Goal: Check status: Check status

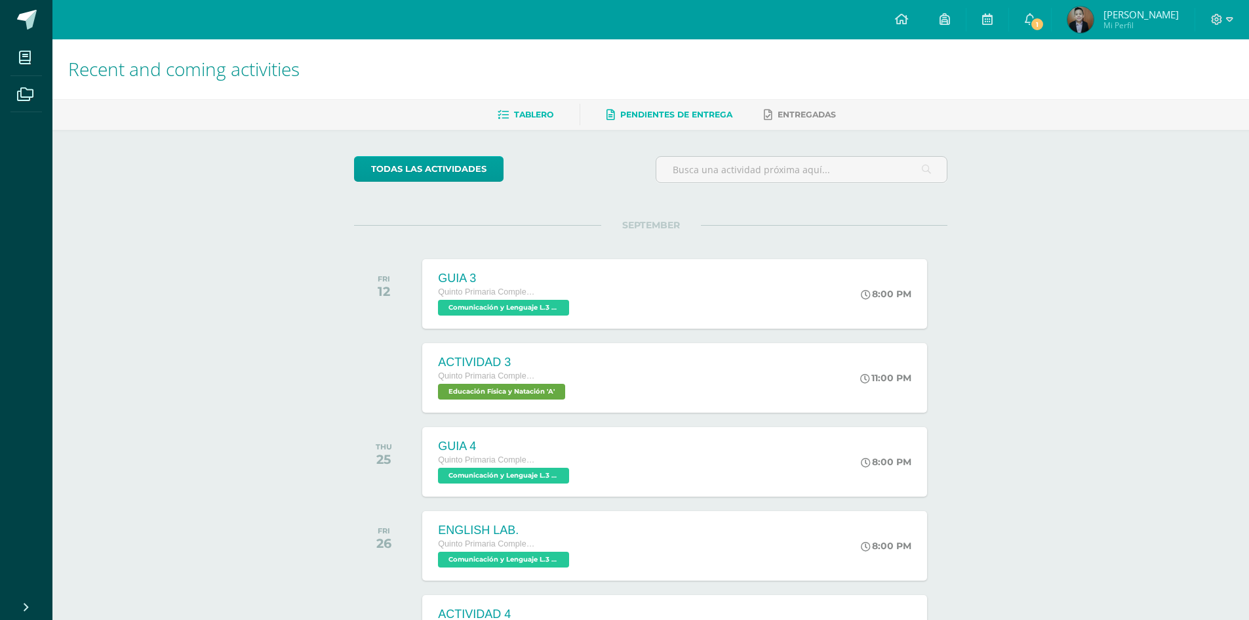
click at [670, 118] on span "Pendientes de entrega" at bounding box center [676, 114] width 112 height 10
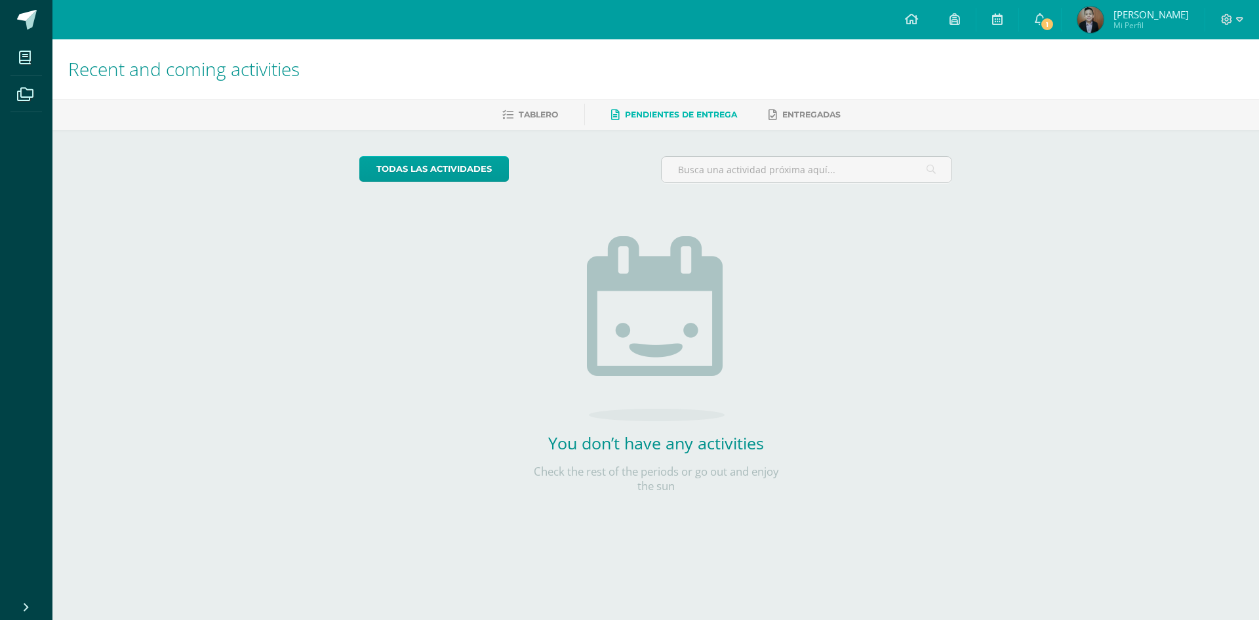
click at [1049, 26] on span "1" at bounding box center [1047, 24] width 14 height 14
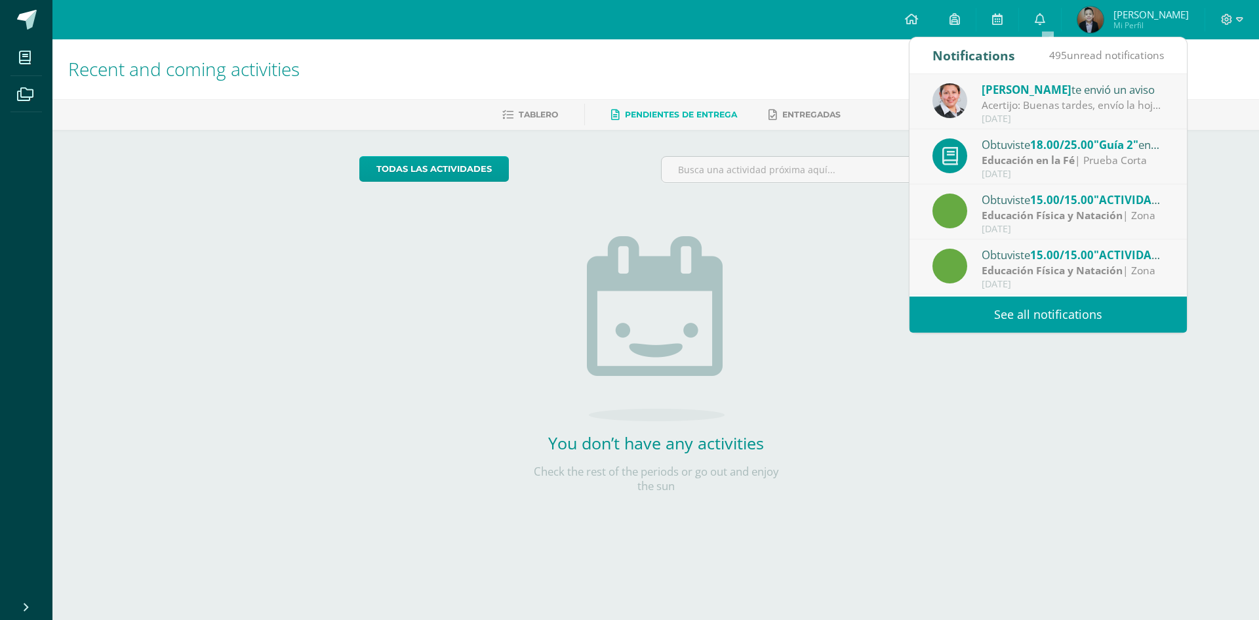
click at [1078, 117] on div "[DATE]" at bounding box center [1072, 118] width 182 height 11
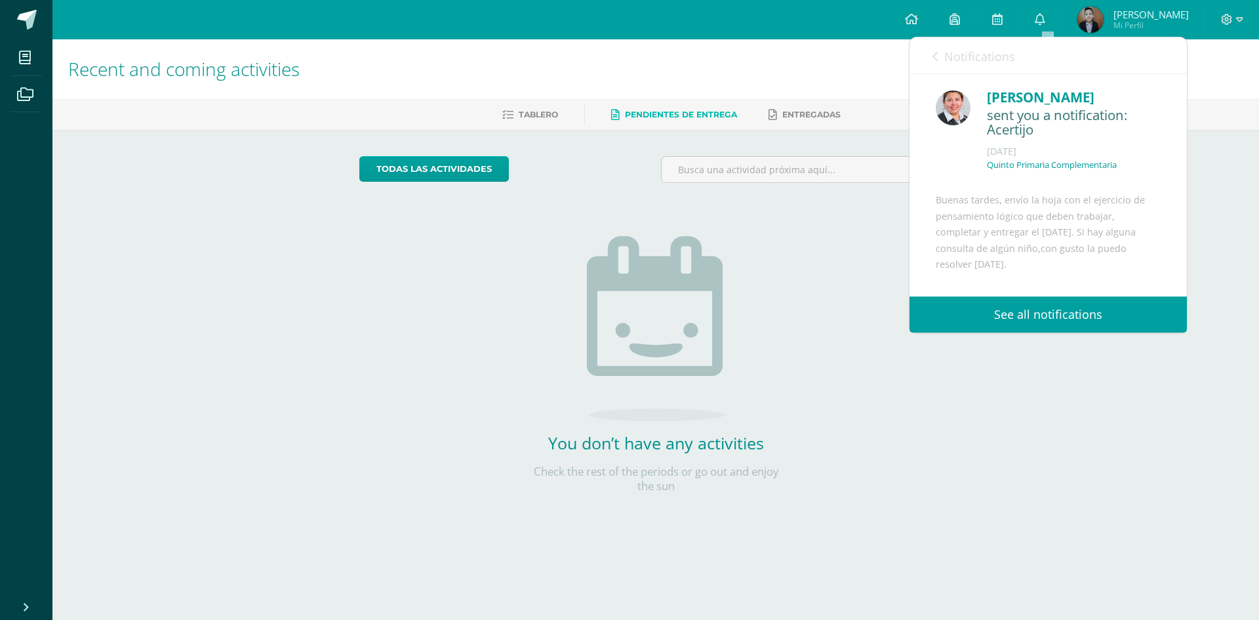
scroll to position [131, 0]
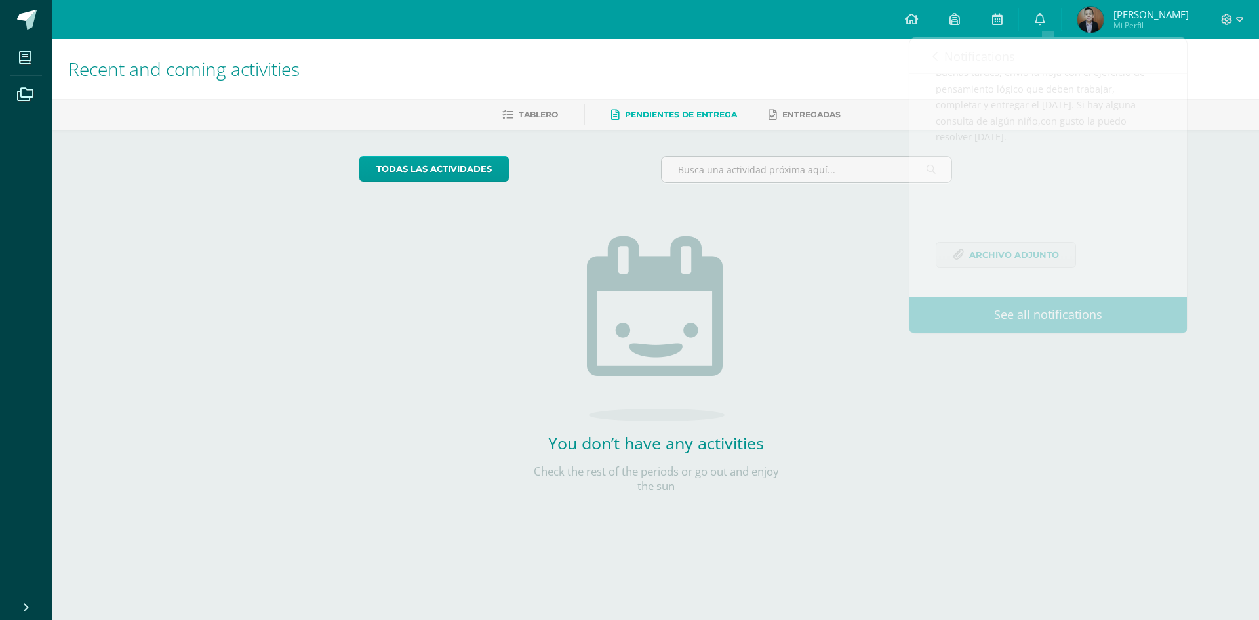
click at [876, 248] on div "todas las Actividades You don’t have any activities Check the rest of the perio…" at bounding box center [656, 332] width 646 height 405
